Goal: Transaction & Acquisition: Purchase product/service

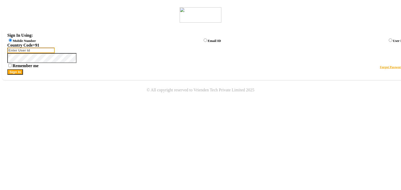
click at [55, 53] on input "Username" at bounding box center [30, 50] width 47 height 5
type input "8668893166"
click at [23, 75] on button "Sign In" at bounding box center [15, 71] width 16 height 5
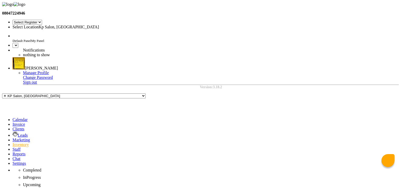
select select "en"
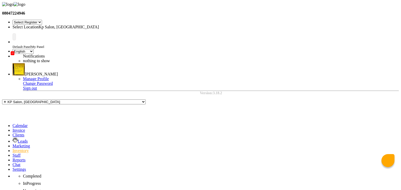
type input "30"
type input "[DATE]"
checkbox input "true"
select select "41"
select select "73"
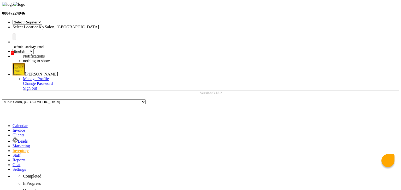
select select "6"
select select "147"
select select "2"
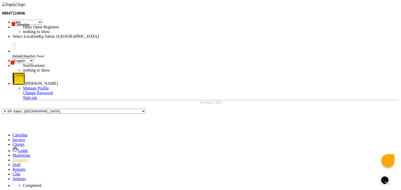
click at [13, 133] on icon at bounding box center [13, 135] width 0 height 4
click at [15, 138] on li "Invoice" at bounding box center [204, 140] width 382 height 5
click at [13, 138] on icon at bounding box center [13, 140] width 0 height 4
select select "service"
type input "1057"
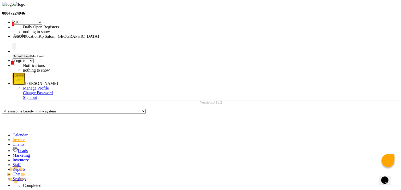
select select "554"
select select "product"
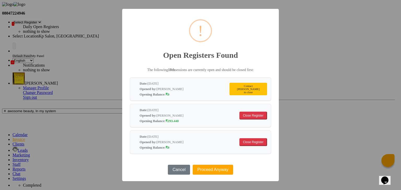
click at [254, 115] on button "Close Register" at bounding box center [253, 116] width 28 height 8
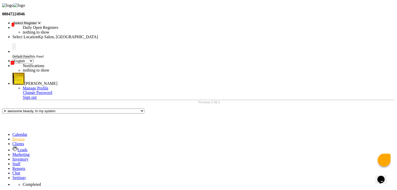
scroll to position [10, 0]
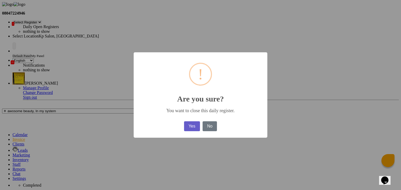
click at [193, 131] on button "Yes" at bounding box center [192, 127] width 16 height 10
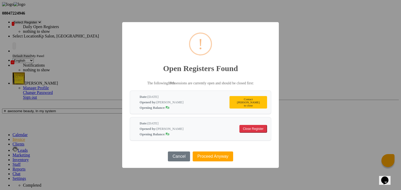
click at [240, 127] on button "Close Register" at bounding box center [253, 129] width 28 height 8
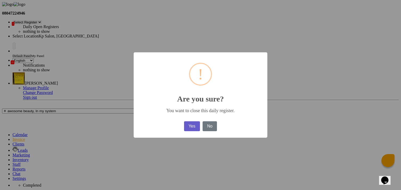
click at [188, 127] on button "Yes" at bounding box center [192, 127] width 16 height 10
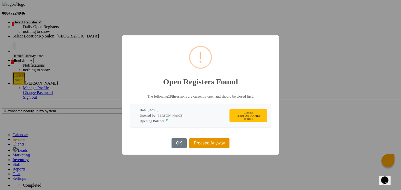
click at [198, 146] on button "Proceed Anyway" at bounding box center [209, 144] width 40 height 10
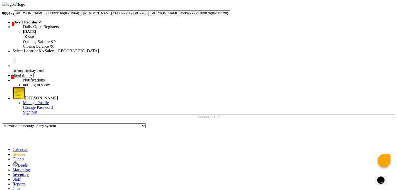
click at [64, 15] on ngb-highlight "8668893166" at bounding box center [53, 13] width 19 height 4
type input "8668893166"
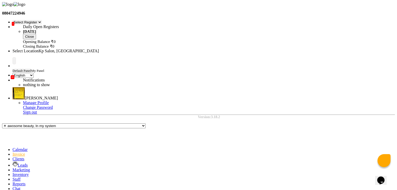
select select "5: Object"
select select "service"
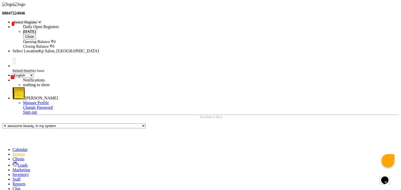
select select "1407"
checkbox input "false"
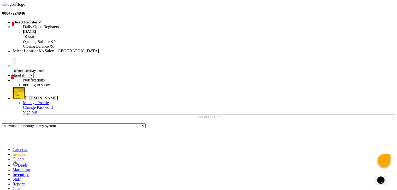
scroll to position [33, 0]
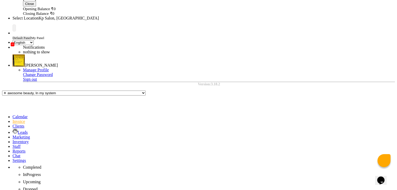
select select "1407"
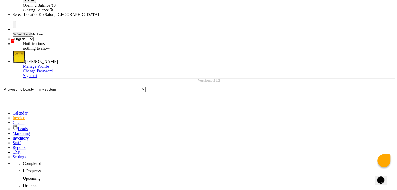
scroll to position [43, 0]
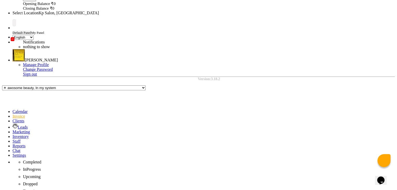
type textarea "test"
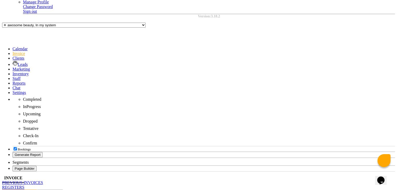
checkbox input "false"
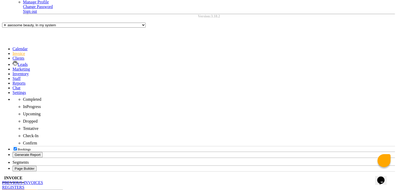
checkbox input "false"
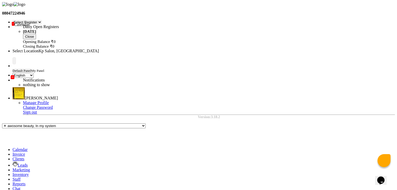
click at [13, 148] on icon at bounding box center [13, 150] width 0 height 4
click at [13, 177] on icon at bounding box center [13, 179] width 0 height 4
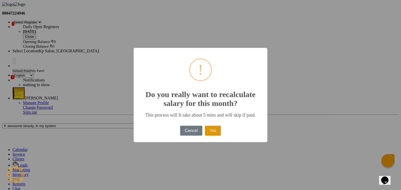
click at [212, 136] on button "Yes" at bounding box center [213, 131] width 16 height 10
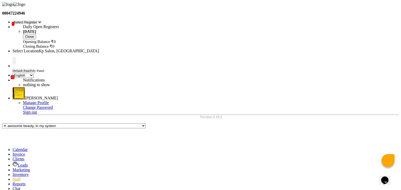
select select "1"
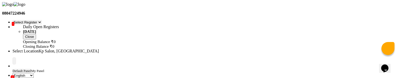
scroll to position [66, 0]
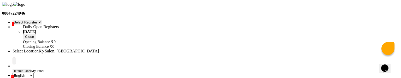
select select "1838"
select select "9"
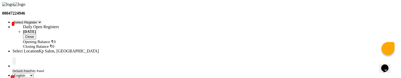
checkbox input "false"
select select
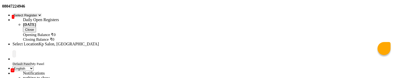
scroll to position [10, 0]
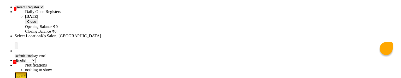
scroll to position [31, 0]
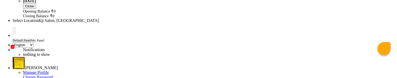
select select "1"
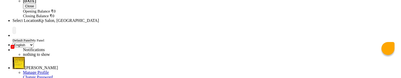
type input "62352.32"
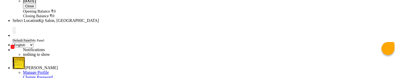
select select "1839"
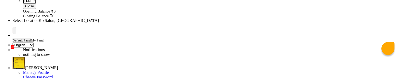
select select "6"
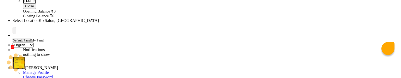
select select
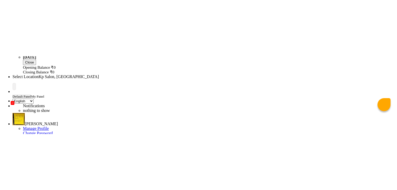
scroll to position [0, 0]
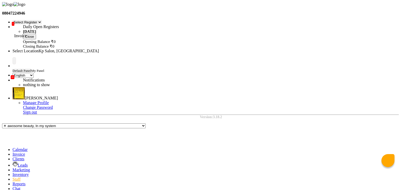
click at [13, 152] on span at bounding box center [13, 154] width 0 height 4
select select "service"
type input "1058"
select select "554"
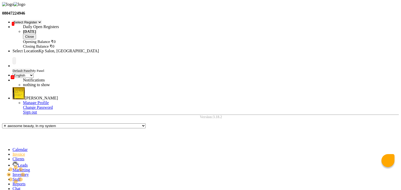
type input "Dhira"
select select "product"
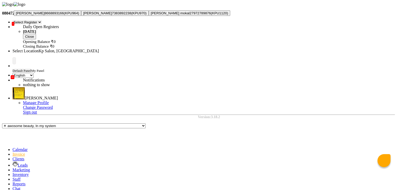
click at [45, 15] on span "[PERSON_NAME]" at bounding box center [30, 13] width 29 height 4
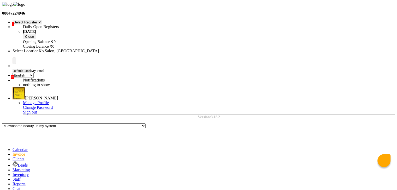
type input "8668893166"
select select "5: Object"
drag, startPoint x: 76, startPoint y: 114, endPoint x: 75, endPoint y: 133, distance: 18.8
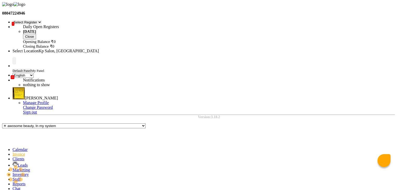
select select "1407"
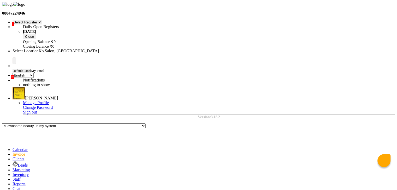
checkbox input "false"
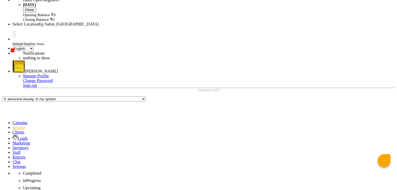
scroll to position [27, 0]
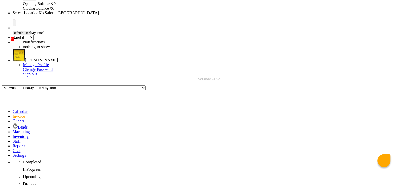
type textarea "test"
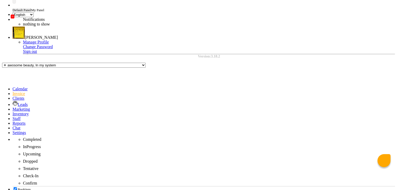
scroll to position [61, 0]
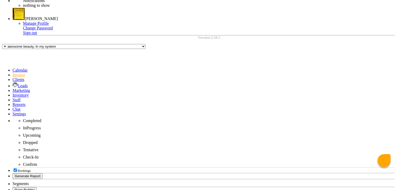
scroll to position [80, 0]
type input "700"
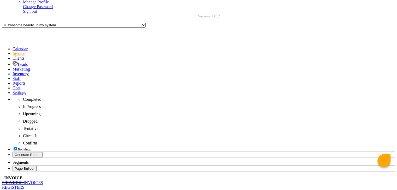
checkbox input "false"
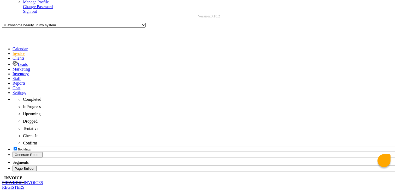
checkbox input "false"
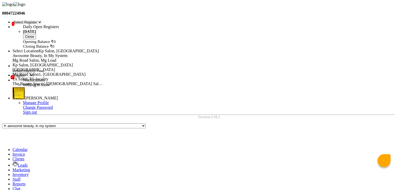
click at [104, 49] on input "text" at bounding box center [58, 51] width 91 height 4
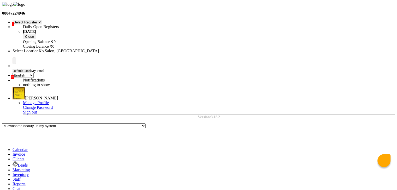
click at [104, 49] on input "text" at bounding box center [58, 51] width 91 height 4
click at [190, 20] on ul "Select Register 18th Fix Bj Reg 1 Dingg R 2 Cache Test Pj Register 2 Register 3…" at bounding box center [198, 37] width 393 height 34
click at [13, 25] on icon at bounding box center [13, 25] width 0 height 0
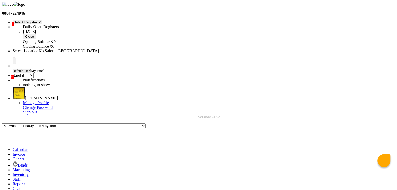
drag, startPoint x: 43, startPoint y: 317, endPoint x: 23, endPoint y: 399, distance: 84.4
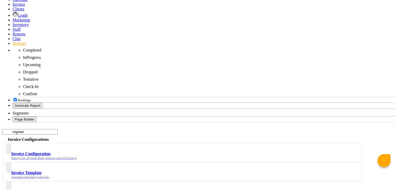
scroll to position [155, 0]
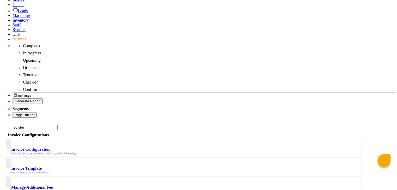
type input "register"
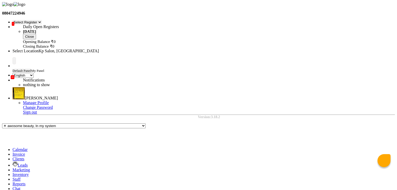
click at [13, 25] on icon at bounding box center [13, 25] width 0 height 0
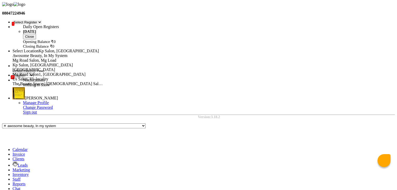
click at [104, 49] on input "text" at bounding box center [58, 51] width 91 height 4
click at [48, 77] on span "Us Salon, Us-locality" at bounding box center [31, 79] width 36 height 4
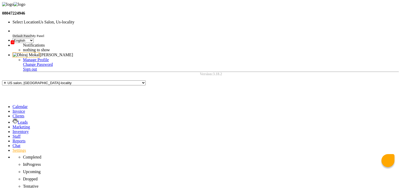
select select "en"
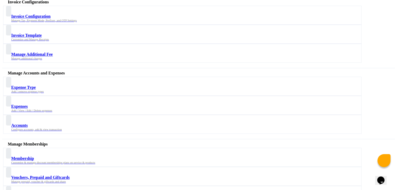
scroll to position [261, 0]
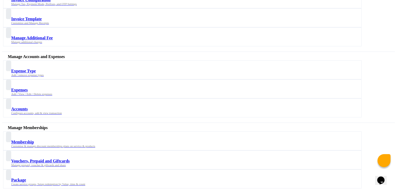
select select "2: 15"
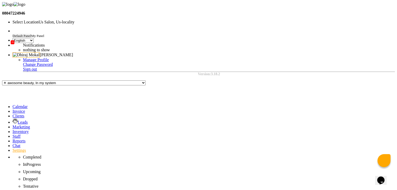
type input "register"
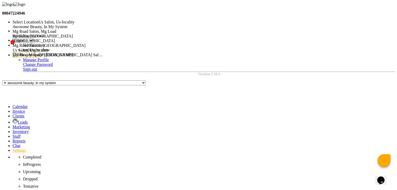
click at [104, 20] on input "text" at bounding box center [58, 22] width 91 height 4
click at [104, 39] on div "Kp Salon, [GEOGRAPHIC_DATA]" at bounding box center [58, 36] width 91 height 5
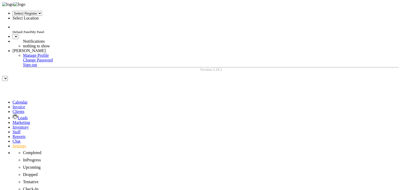
select select "41"
select select "en"
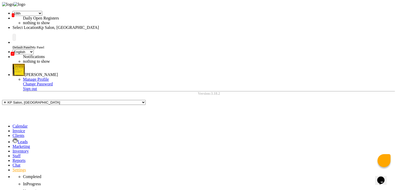
type input "register"
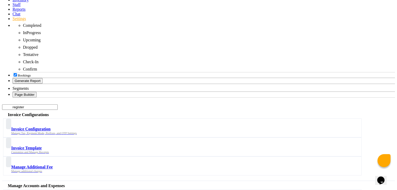
scroll to position [155, 0]
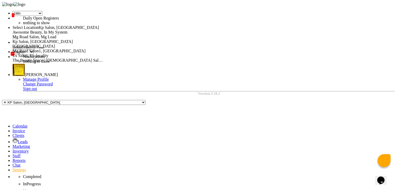
click at [104, 26] on input "text" at bounding box center [58, 28] width 91 height 4
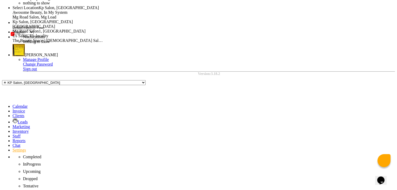
scroll to position [20, 0]
click at [48, 36] on span "Us Salon, Us-locality" at bounding box center [31, 36] width 36 height 4
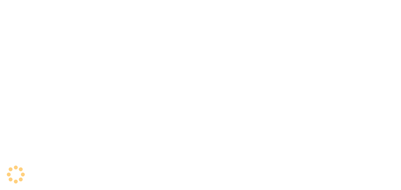
select select "en"
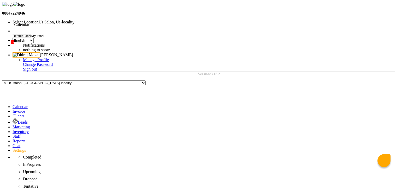
click at [13, 105] on span at bounding box center [13, 107] width 0 height 4
click at [13, 148] on link "Settings" at bounding box center [20, 150] width 14 height 4
click at [13, 109] on link "Invoice" at bounding box center [19, 111] width 13 height 4
select select "service"
type input "0049"
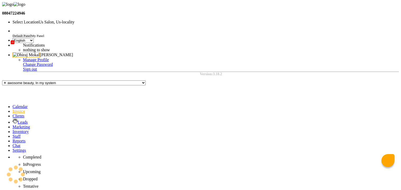
select select "1023"
select select "product"
click at [13, 148] on icon at bounding box center [13, 150] width 0 height 4
select select "service"
type input "0049"
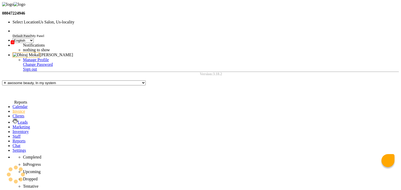
select select "1023"
select select "product"
click at [13, 148] on span at bounding box center [13, 150] width 0 height 4
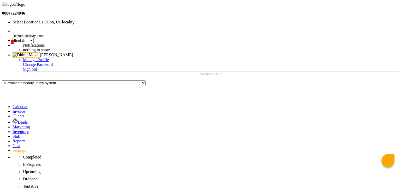
click at [264, 13] on nav "08047224946 Select Location × Us Salon, Us-locality Default Panel My Panel ENGL…" at bounding box center [200, 39] width 397 height 74
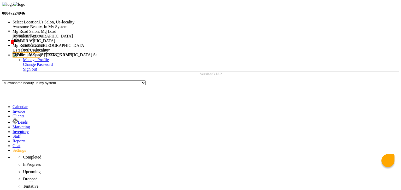
click at [104, 20] on input "text" at bounding box center [58, 22] width 91 height 4
click at [73, 38] on span "Kp Salon, [GEOGRAPHIC_DATA]" at bounding box center [43, 36] width 60 height 4
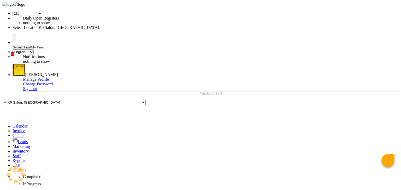
select select "41"
select select "en"
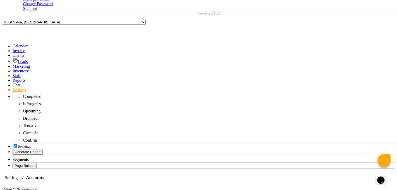
scroll to position [81, 0]
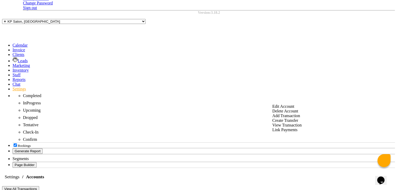
drag, startPoint x: 230, startPoint y: 177, endPoint x: 272, endPoint y: 172, distance: 42.5
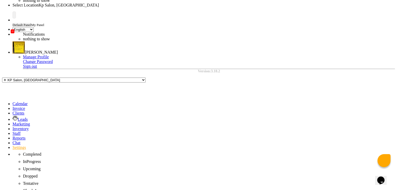
scroll to position [0, 0]
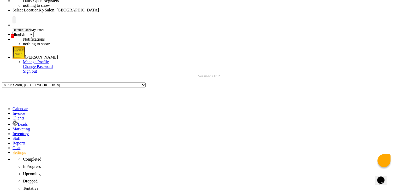
scroll to position [18, 0]
click at [288, 46] on div "Edit Account" at bounding box center [287, 43] width 29 height 5
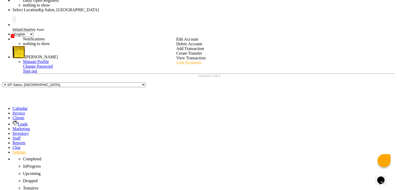
click at [187, 65] on div "Link Payments" at bounding box center [190, 63] width 29 height 5
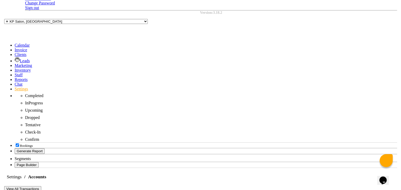
scroll to position [0, 0]
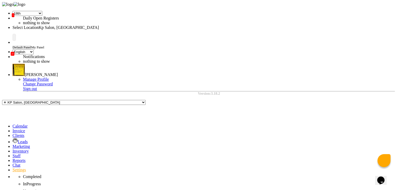
click at [191, 41] on div "Link Payments" at bounding box center [190, 42] width 29 height 5
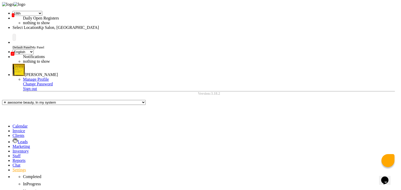
checkbox input "false"
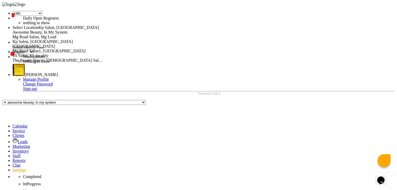
click at [104, 26] on input "text" at bounding box center [58, 28] width 91 height 4
click at [48, 56] on span "Us Salon, Us-locality" at bounding box center [31, 55] width 36 height 4
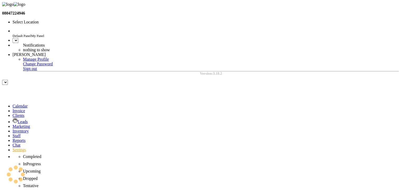
select select "en"
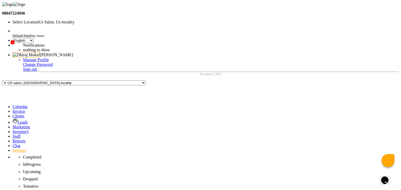
click at [191, 45] on div "Link Payments" at bounding box center [193, 47] width 29 height 5
checkbox input "true"
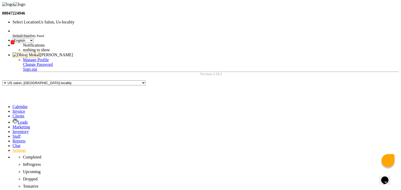
checkbox input "true"
drag, startPoint x: 250, startPoint y: 100, endPoint x: 211, endPoint y: 122, distance: 45.1
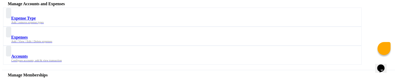
scroll to position [314, 0]
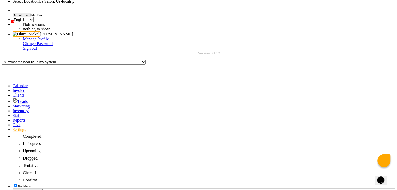
scroll to position [21, 0]
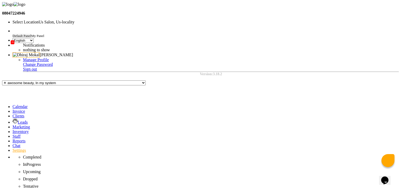
click at [193, 45] on div "Link Payments" at bounding box center [193, 47] width 29 height 5
checkbox input "false"
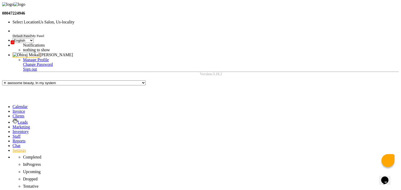
checkbox input "true"
click at [190, 45] on div "Link Payments" at bounding box center [192, 47] width 29 height 5
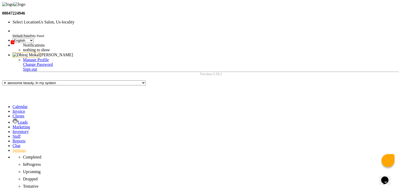
checkbox input "true"
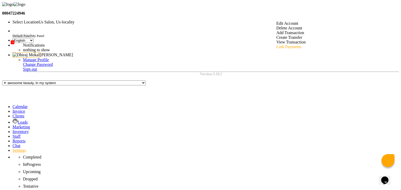
click at [287, 45] on div "Link Payments" at bounding box center [290, 47] width 29 height 5
checkbox input "true"
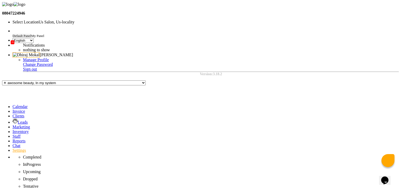
click at [289, 45] on div "Link Payments" at bounding box center [290, 47] width 29 height 5
checkbox input "true"
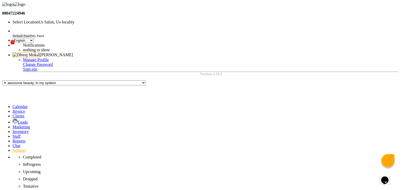
checkbox input "true"
checkbox input "false"
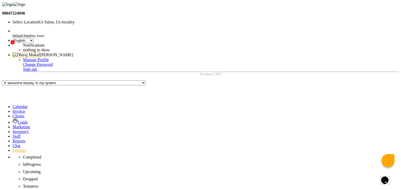
checkbox input "true"
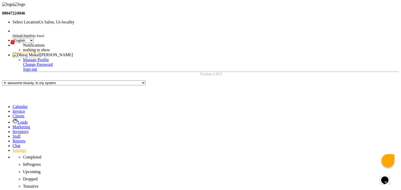
checkbox input "true"
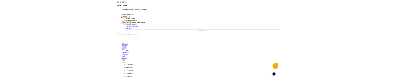
scroll to position [11, 0]
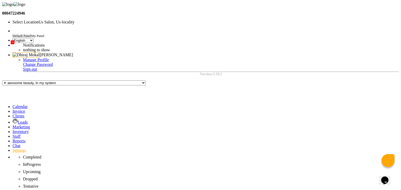
click at [13, 105] on icon at bounding box center [13, 107] width 0 height 4
click at [13, 109] on link "Invoice" at bounding box center [19, 111] width 13 height 4
select select "service"
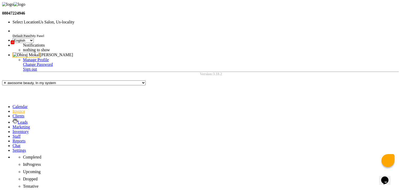
type input "0049"
select select "1023"
select select "product"
click at [13, 105] on icon at bounding box center [13, 107] width 0 height 4
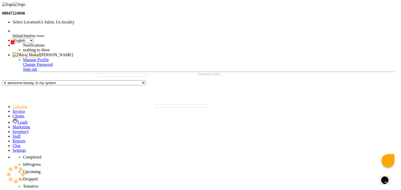
select select "7"
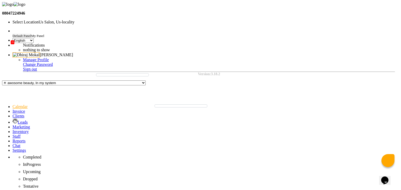
click at [13, 109] on link "Invoice" at bounding box center [19, 111] width 13 height 4
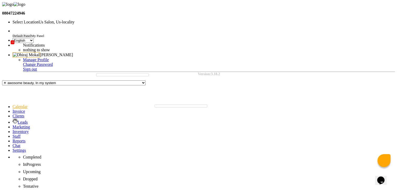
select select "service"
type input "0049"
select select "1023"
select select "product"
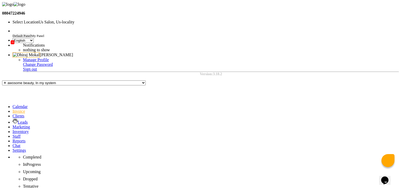
select select "service"
type input "0049"
select select "1023"
select select "product"
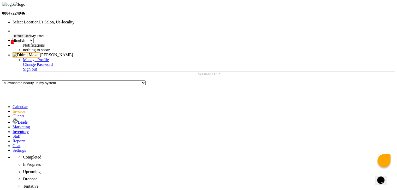
click at [42, 15] on span "dhiraj mokal" at bounding box center [27, 13] width 29 height 4
type input "8668893166"
select select "1: Object"
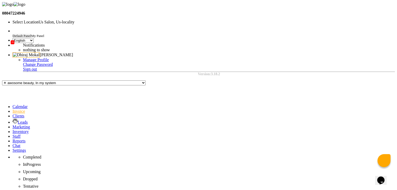
select select "1114"
checkbox input "false"
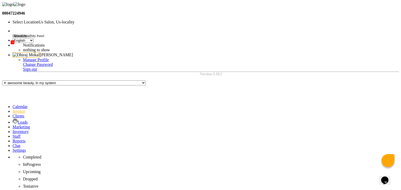
click at [13, 109] on span at bounding box center [13, 111] width 0 height 4
select select "service"
type input "0049"
select select "1023"
select select "product"
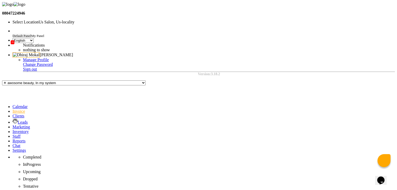
click at [42, 15] on span "dhiraj mokal" at bounding box center [27, 13] width 29 height 4
type input "8668893166"
select select "1: Object"
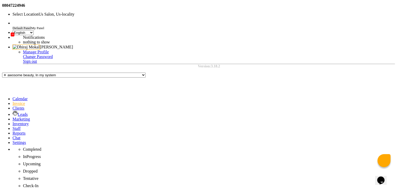
checkbox input "false"
select select "1114"
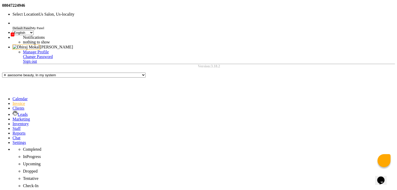
checkbox input "false"
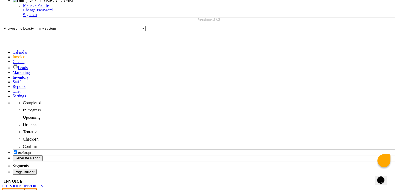
type input "9"
type input "70"
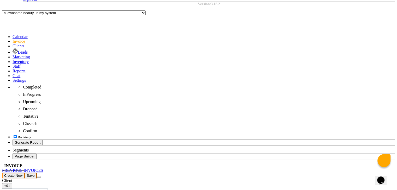
scroll to position [72, 0]
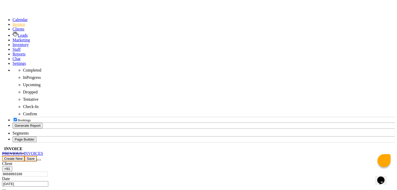
checkbox input "false"
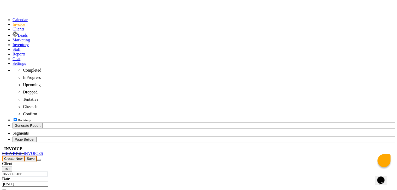
checkbox input "false"
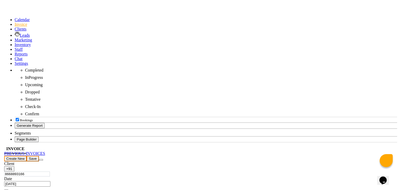
scroll to position [0, 0]
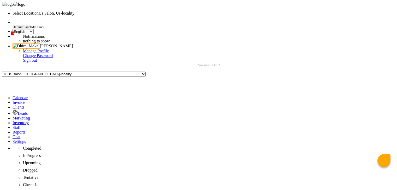
select select "en"
click at [357, 54] on div "Edit Invoice" at bounding box center [355, 52] width 56 height 6
select select "product"
type input "8668893166"
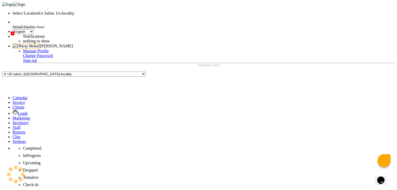
type input "V/2025-26/0049"
select select "select"
select select "1: Object"
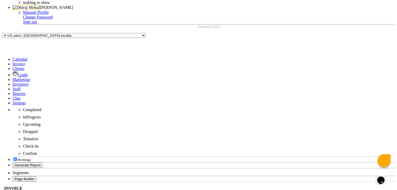
scroll to position [52, 0]
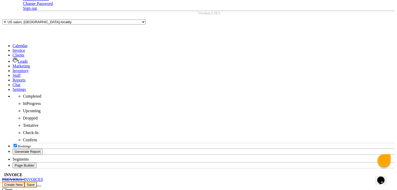
scroll to position [58, 0]
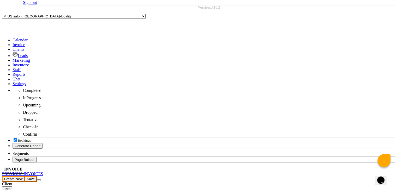
type input "9"
type input "40"
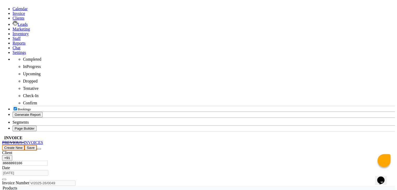
scroll to position [90, 0]
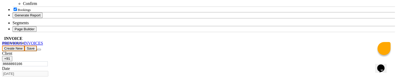
scroll to position [192, 0]
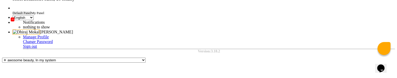
scroll to position [0, 0]
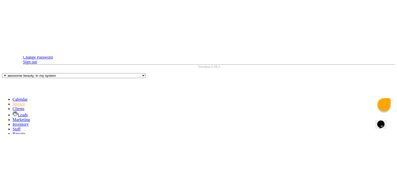
scroll to position [0, 0]
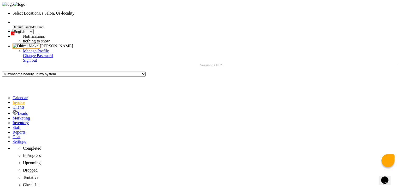
click at [13, 100] on link "Invoice" at bounding box center [19, 102] width 13 height 4
select select "service"
type input "0050"
select select "1023"
select select "product"
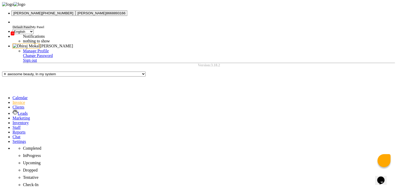
click at [42, 15] on span "dhiraj mokal" at bounding box center [27, 13] width 29 height 4
type input "8668893166"
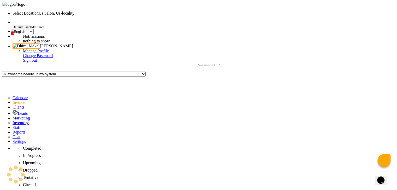
select select "1: Object"
select select "1114"
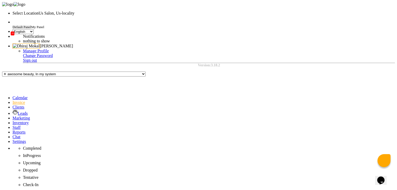
checkbox input "false"
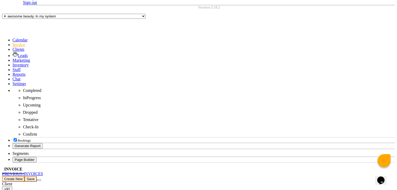
type input "9"
type input "60"
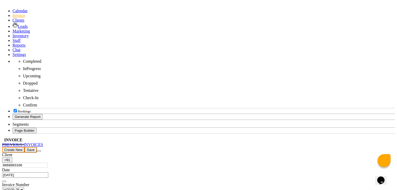
checkbox input "false"
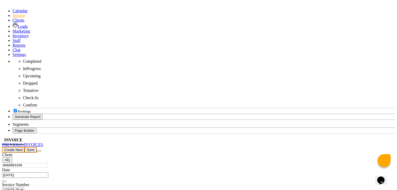
checkbox input "false"
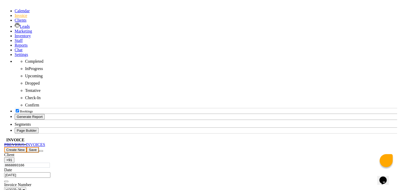
scroll to position [0, 0]
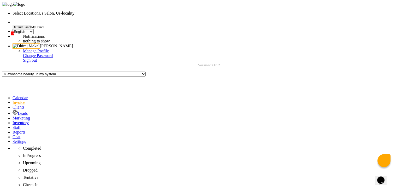
select select "en"
click at [13, 140] on link "Settings" at bounding box center [20, 142] width 14 height 4
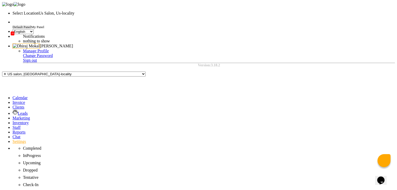
drag, startPoint x: 181, startPoint y: 107, endPoint x: 196, endPoint y: 107, distance: 14.6
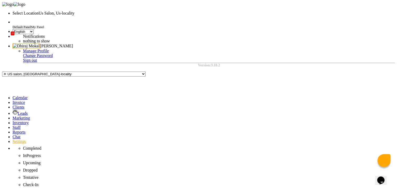
drag, startPoint x: 270, startPoint y: 105, endPoint x: 284, endPoint y: 107, distance: 14.1
drag, startPoint x: 284, startPoint y: 107, endPoint x: 292, endPoint y: 107, distance: 7.8
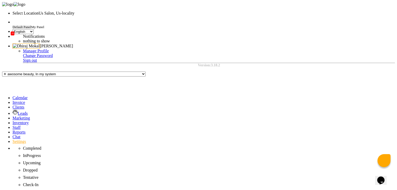
drag, startPoint x: 192, startPoint y: 108, endPoint x: 213, endPoint y: 107, distance: 20.6
drag, startPoint x: 213, startPoint y: 107, endPoint x: 232, endPoint y: 104, distance: 20.0
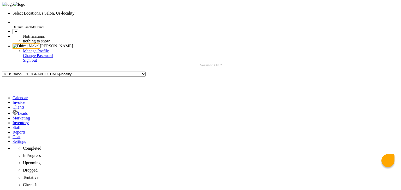
select select "en"
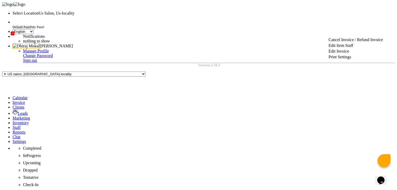
click at [347, 39] on div "Cancel Invoice / Refund Invoice Edit Item Staff Edit Invoice Print Settings" at bounding box center [355, 48] width 56 height 23
click at [355, 43] on div "Cancel Invoice / Refund Invoice" at bounding box center [355, 40] width 56 height 6
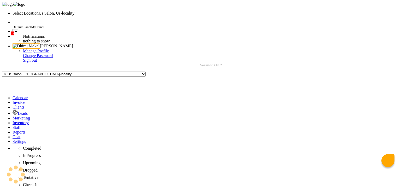
select select "en"
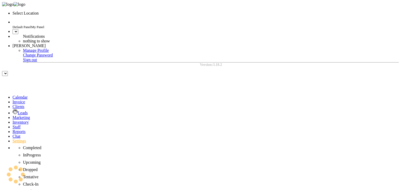
select select "en"
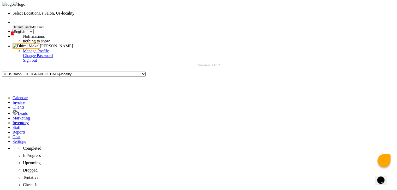
click at [354, 43] on div "Cancel Invoice / Refund Invoice" at bounding box center [355, 40] width 56 height 6
checkbox input "true"
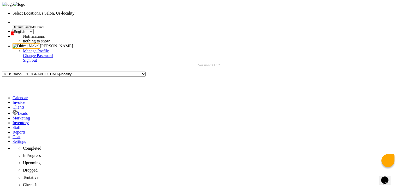
radio input "true"
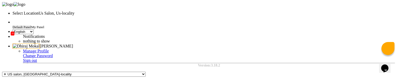
scroll to position [35, 0]
type textarea "test"
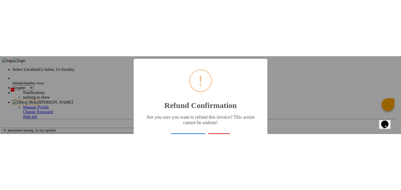
scroll to position [21, 0]
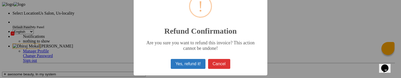
click at [195, 65] on button "Yes, refund it!" at bounding box center [188, 64] width 34 height 10
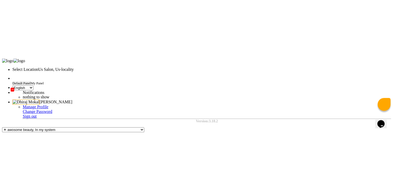
scroll to position [0, 0]
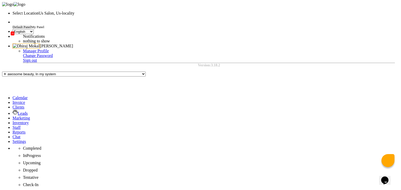
checkbox input "false"
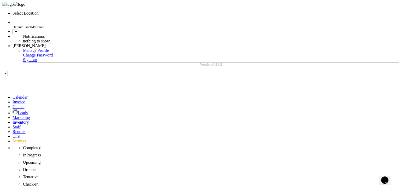
select select "en"
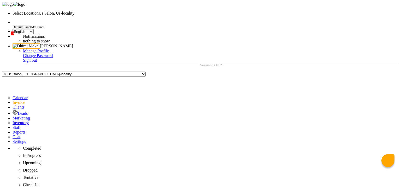
select select "en"
click at [13, 105] on span at bounding box center [13, 107] width 0 height 4
click at [13, 100] on span at bounding box center [13, 102] width 0 height 4
select select "service"
type input "0051"
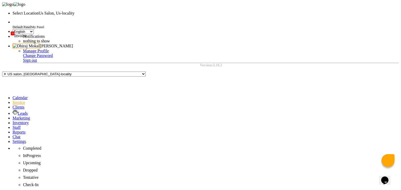
select select "1023"
select select "product"
click at [42, 15] on span "[PERSON_NAME]" at bounding box center [27, 13] width 29 height 4
type input "8668893166"
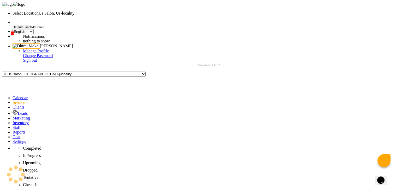
select select "1: Object"
select select "1114"
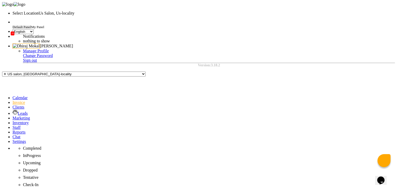
checkbox input "false"
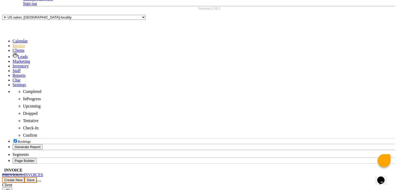
scroll to position [73, 0]
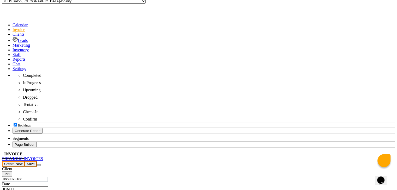
type input "9"
type input "10"
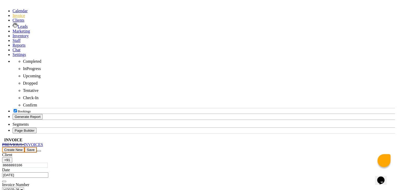
checkbox input "false"
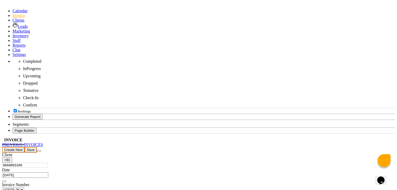
checkbox input "false"
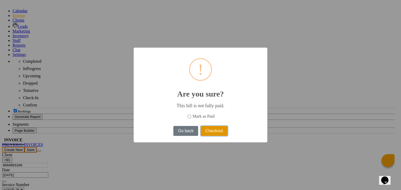
click at [220, 128] on button "Checkout" at bounding box center [214, 131] width 27 height 10
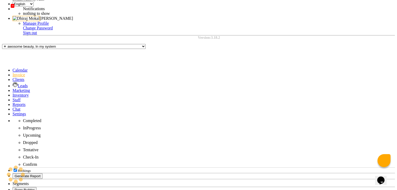
scroll to position [18, 0]
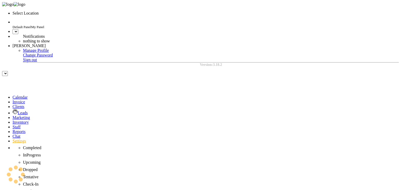
select select "en"
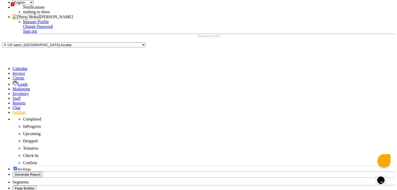
scroll to position [31, 0]
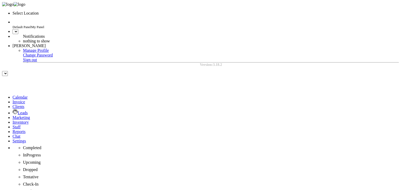
select select "en"
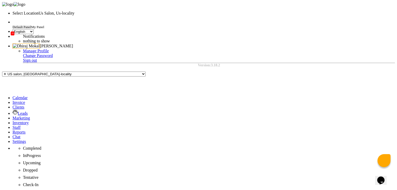
select select "26"
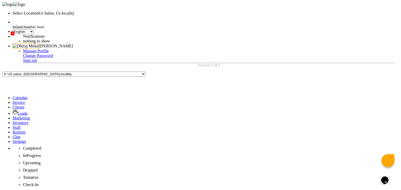
select select "26"
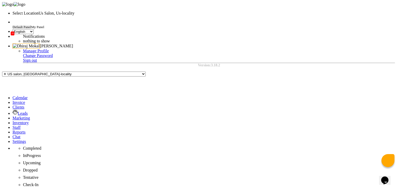
select select "26"
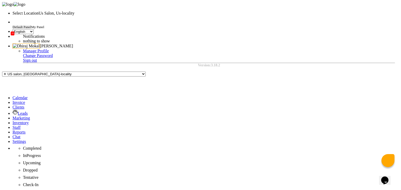
select select "1"
type input "8"
type input "7"
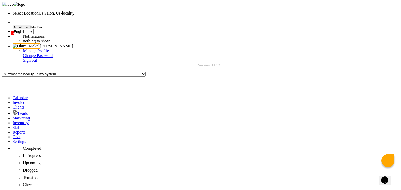
type input "70"
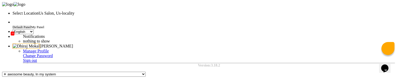
scroll to position [28, 0]
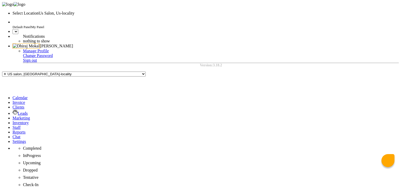
select select "en"
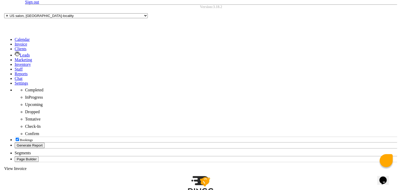
scroll to position [59, 0]
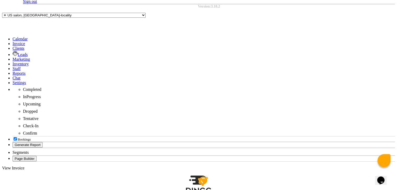
select select "26"
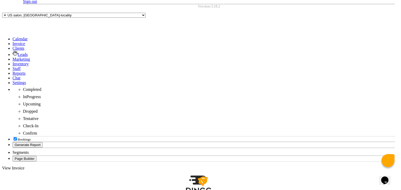
select select "1"
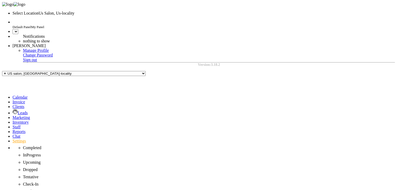
select select "en"
